Goal: Task Accomplishment & Management: Manage account settings

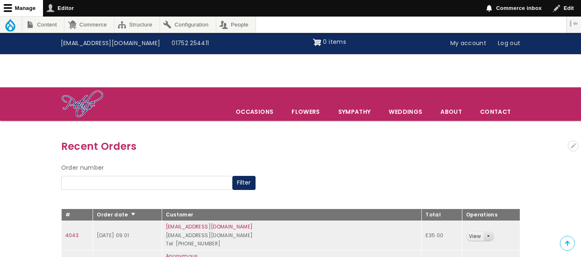
scroll to position [138, 0]
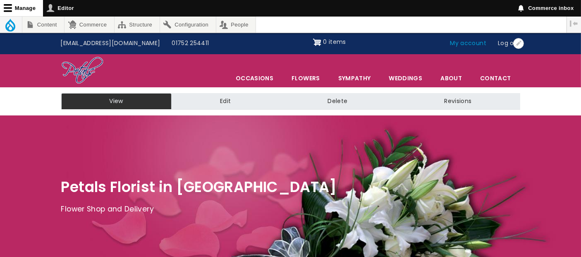
click at [475, 43] on link "My account" at bounding box center [469, 44] width 48 height 16
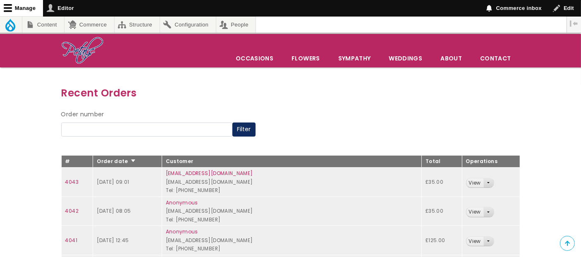
scroll to position [92, 0]
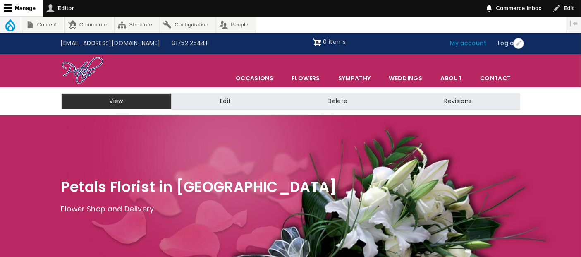
click at [464, 42] on link "My account" at bounding box center [469, 44] width 48 height 16
